Goal: Information Seeking & Learning: Learn about a topic

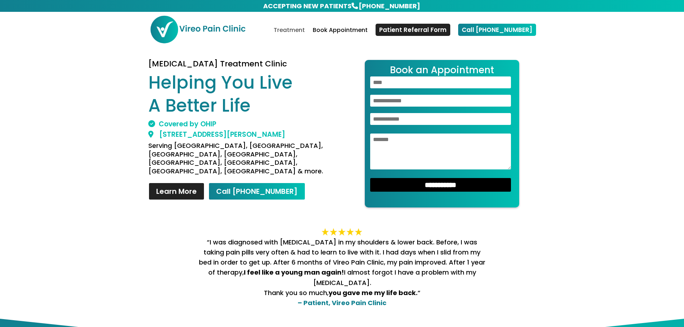
click at [305, 29] on link "Treatment" at bounding box center [289, 36] width 31 height 17
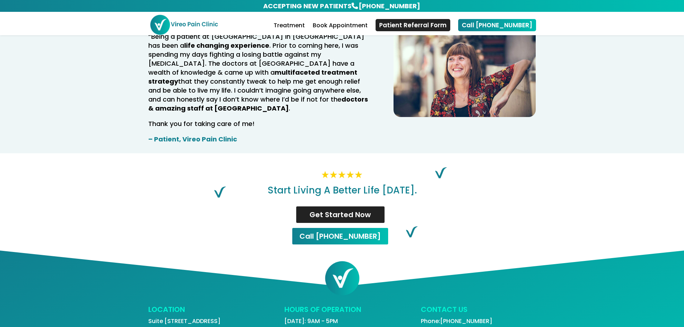
scroll to position [1417, 0]
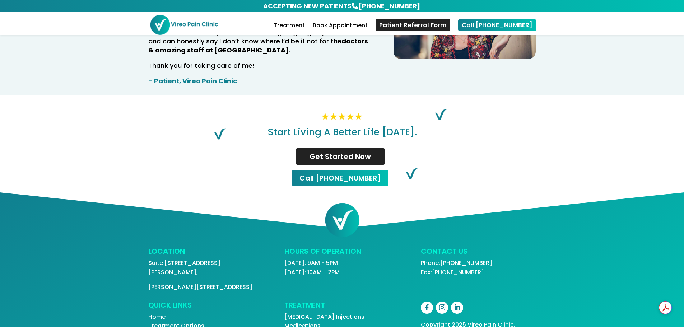
click at [179, 322] on link "Treatment Options" at bounding box center [176, 326] width 56 height 8
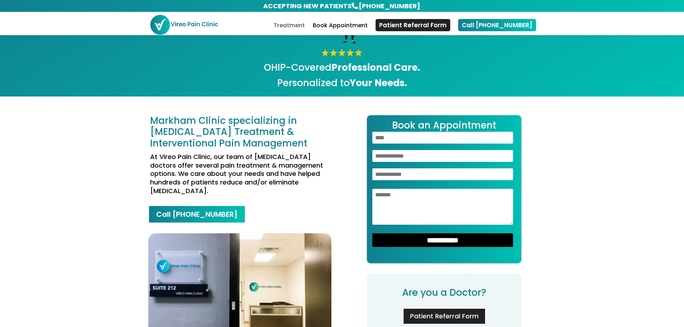
click at [305, 23] on link "Treatment" at bounding box center [289, 29] width 31 height 12
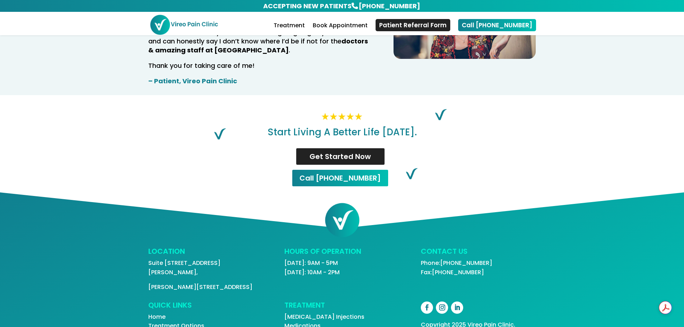
click at [305, 313] on link "[MEDICAL_DATA] Injections" at bounding box center [324, 317] width 80 height 8
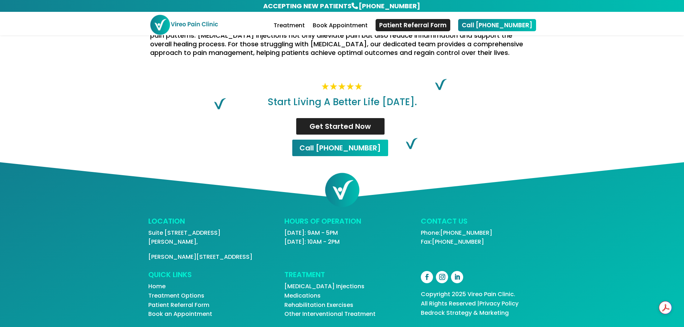
scroll to position [164, 0]
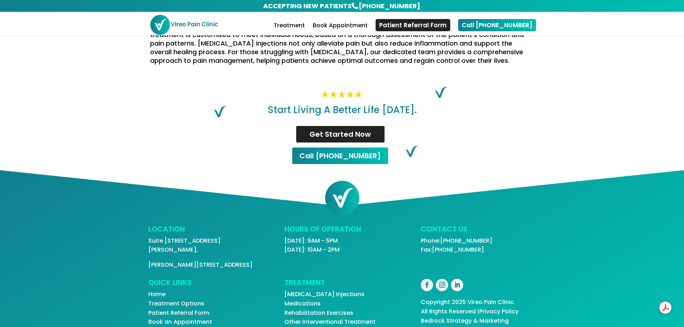
click at [335, 309] on link "Rehabilitation Exercises" at bounding box center [318, 313] width 69 height 8
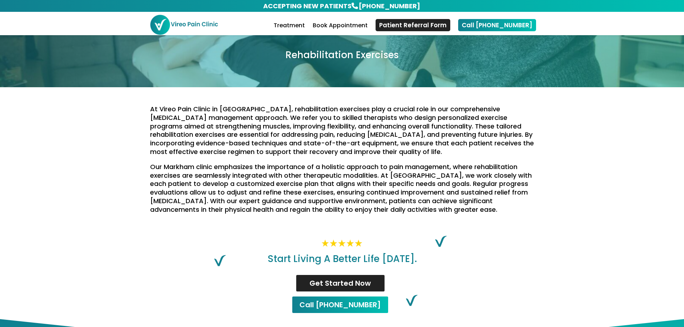
scroll to position [164, 0]
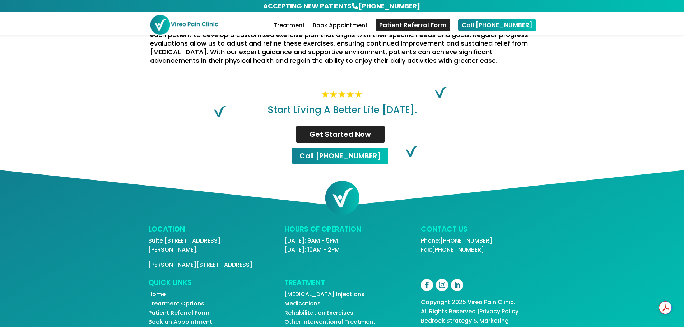
click at [190, 309] on link "Patient Referral Form" at bounding box center [178, 313] width 61 height 8
click at [190, 318] on link "Book an Appointment" at bounding box center [180, 322] width 64 height 8
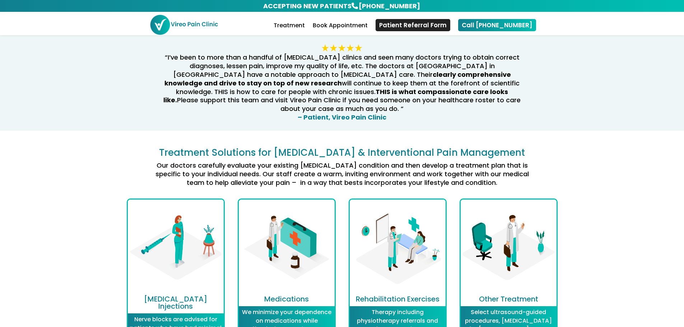
scroll to position [765, 0]
